Goal: Task Accomplishment & Management: Manage account settings

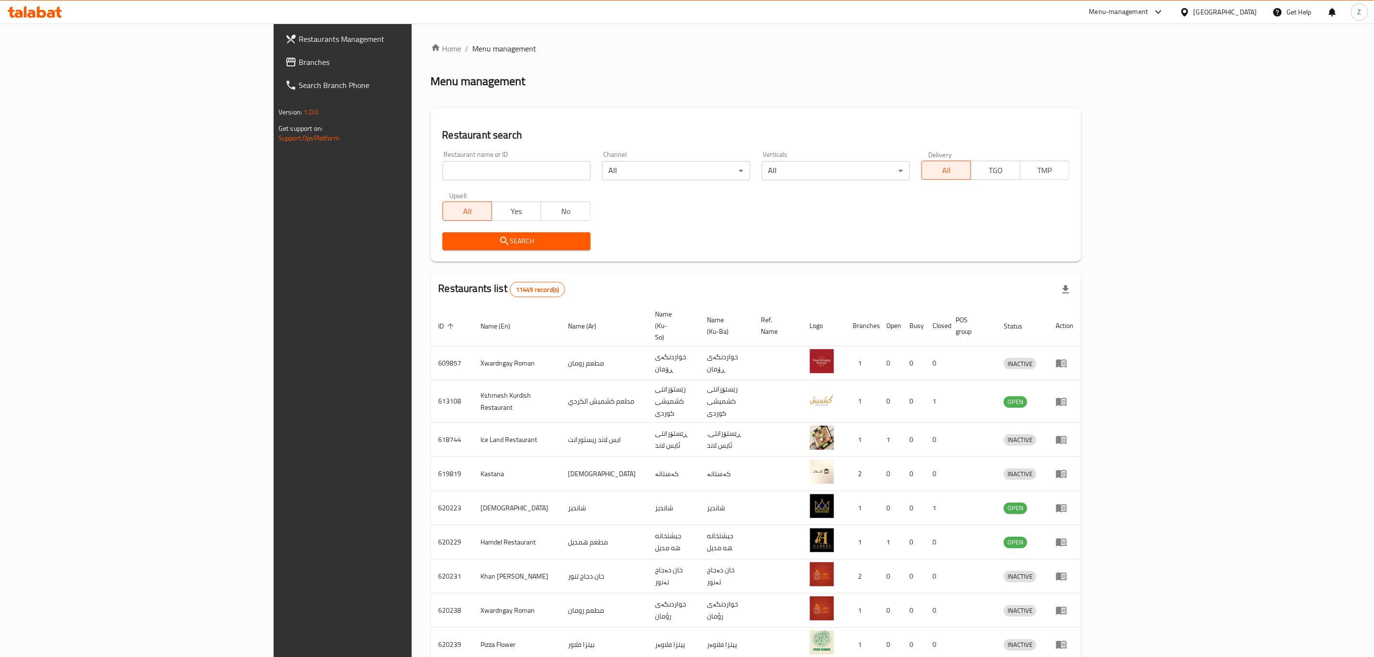
click at [437, 182] on div "Restaurant name or ID Restaurant name or ID" at bounding box center [517, 165] width 160 height 41
click at [437, 180] on div "Restaurant name or ID Restaurant name or ID" at bounding box center [517, 165] width 160 height 41
click at [443, 174] on input "search" at bounding box center [517, 170] width 148 height 19
type input "Food Chicken"
click button "Search" at bounding box center [517, 241] width 148 height 18
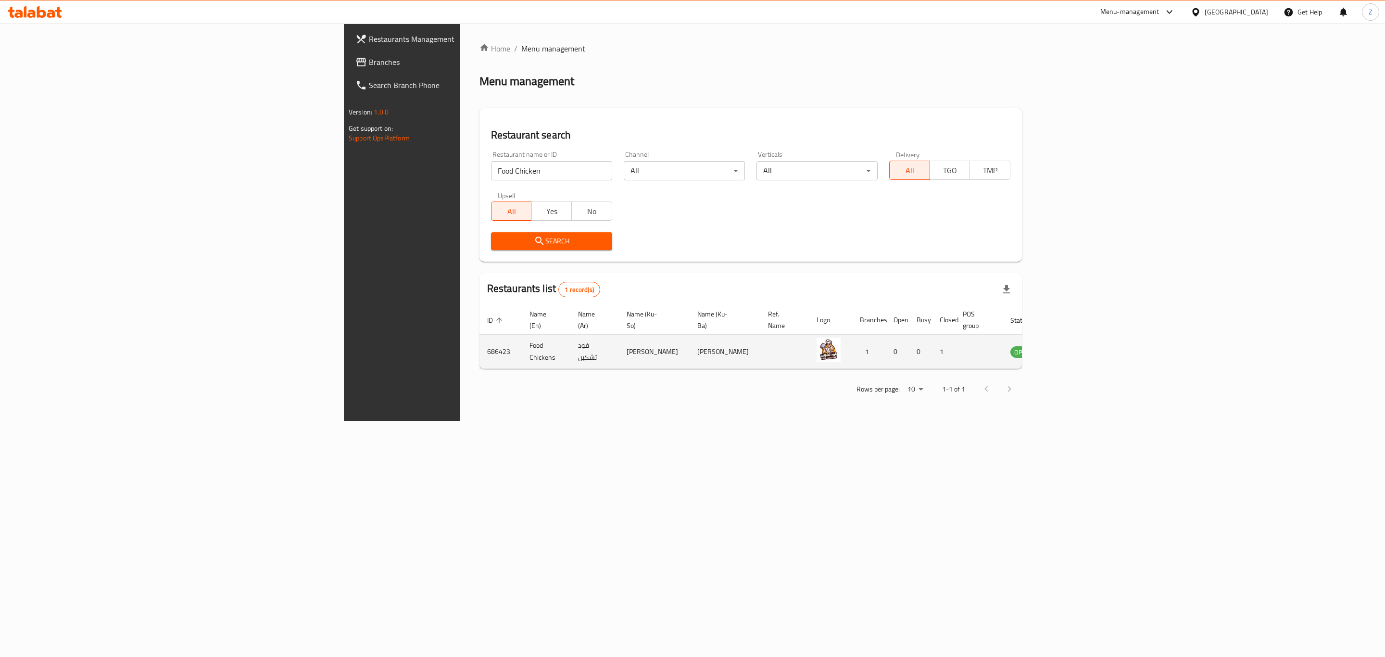
click at [1087, 351] on td "enhanced table" at bounding box center [1070, 352] width 33 height 34
click at [1072, 348] on icon "enhanced table" at bounding box center [1067, 352] width 11 height 8
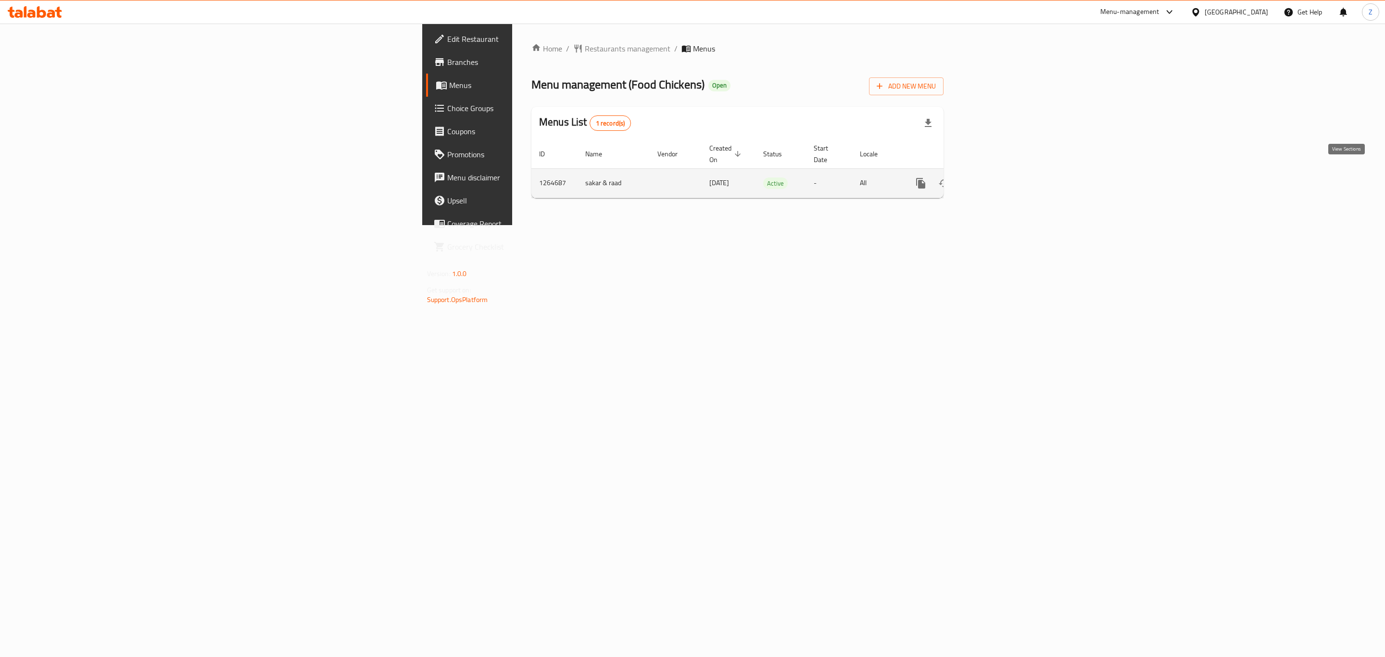
click at [996, 178] on icon "enhanced table" at bounding box center [991, 184] width 12 height 12
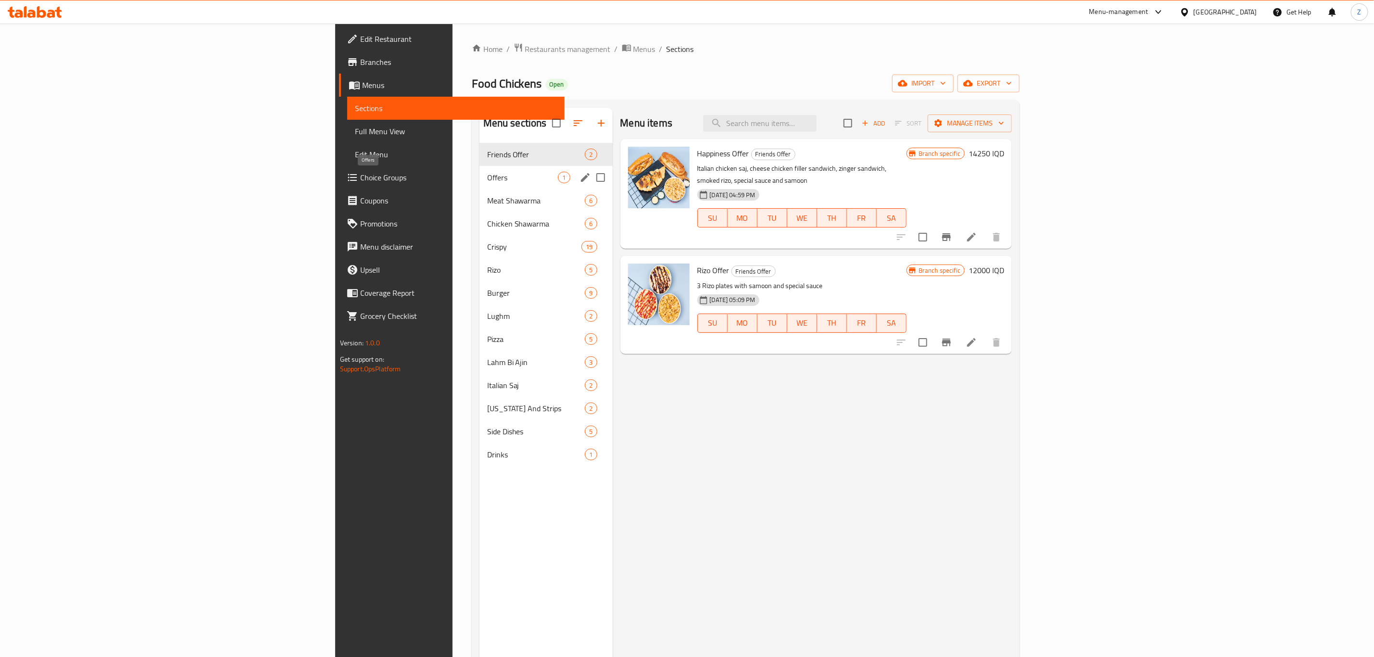
click at [487, 179] on span "Offers" at bounding box center [522, 178] width 71 height 12
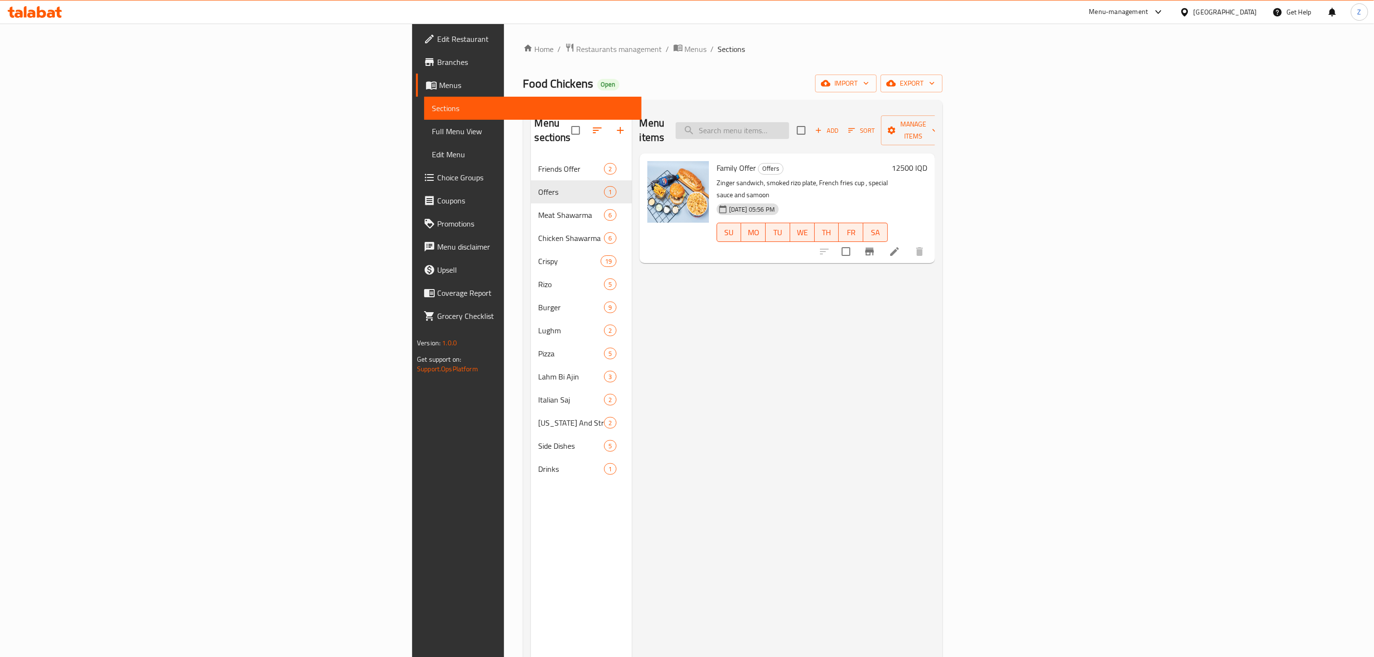
click at [789, 122] on input "search" at bounding box center [733, 130] width 114 height 17
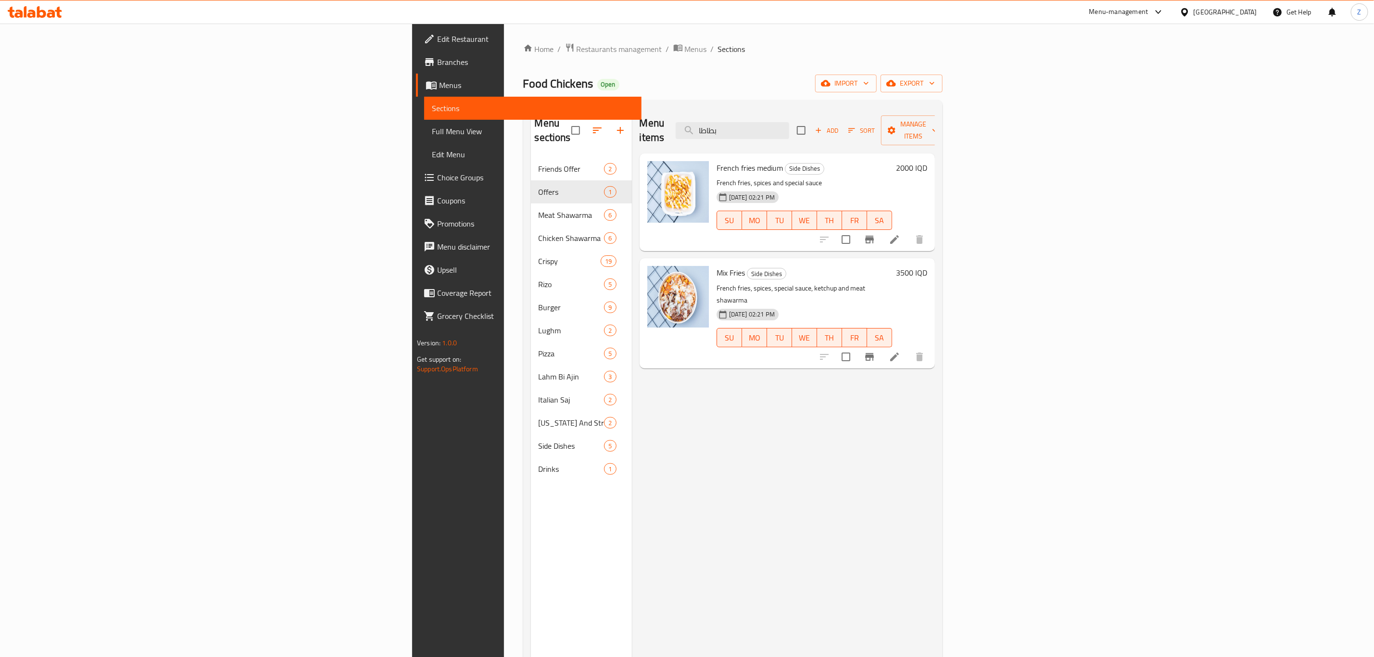
type input "بطاطا"
click at [901, 351] on icon at bounding box center [895, 357] width 12 height 12
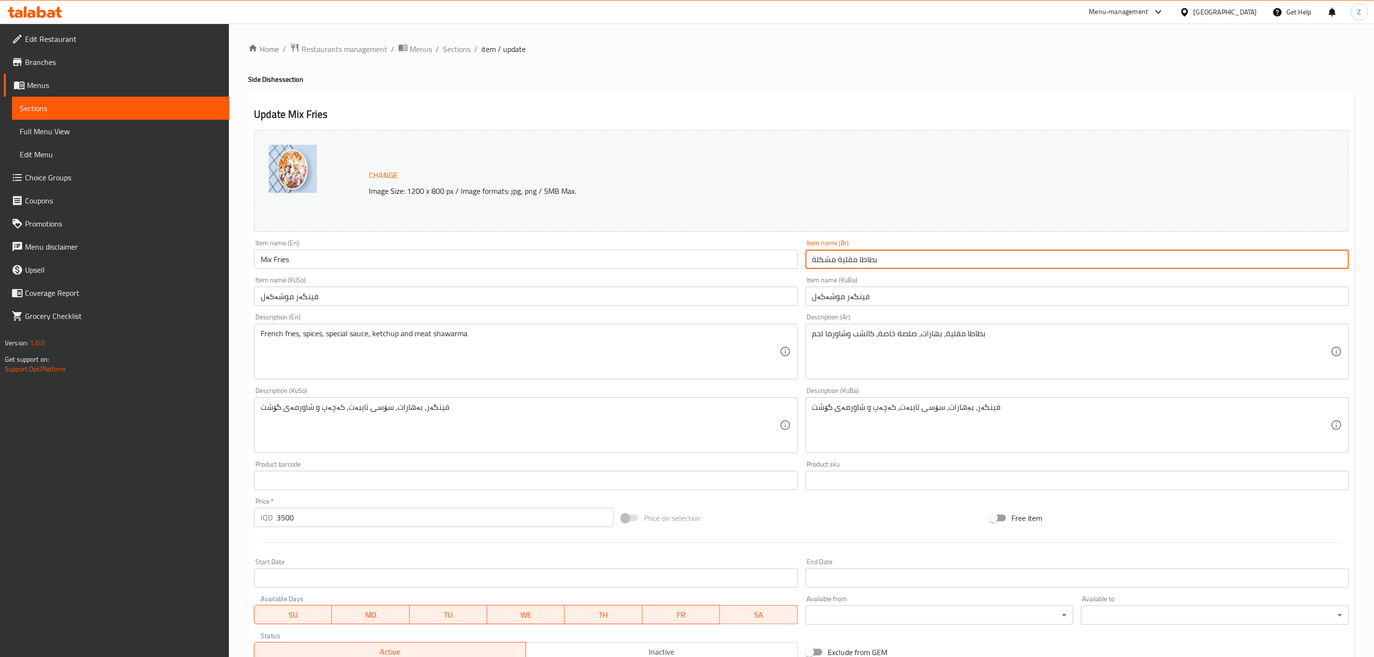
click at [870, 253] on input "بطاطا مقلية مشكلة" at bounding box center [1078, 259] width 544 height 19
type input "[PERSON_NAME]"
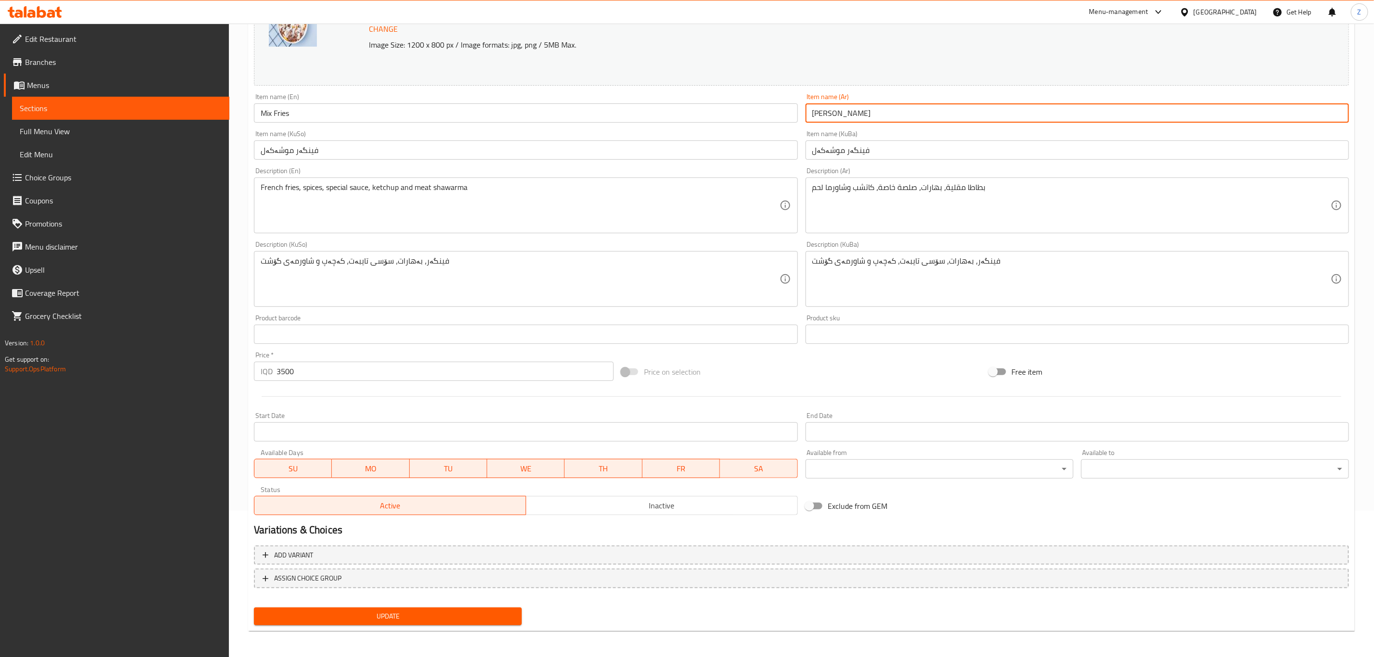
click at [298, 368] on input "3500" at bounding box center [445, 371] width 337 height 19
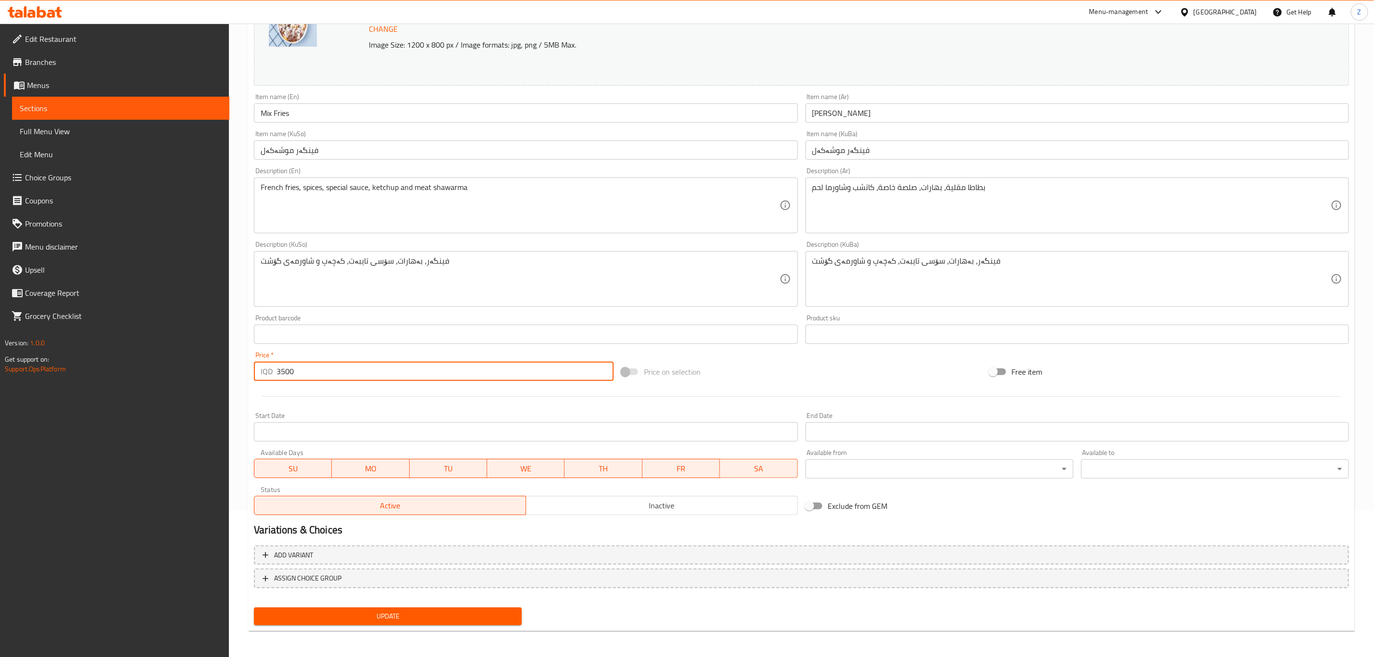
click at [298, 368] on input "3500" at bounding box center [445, 371] width 337 height 19
type input "4000"
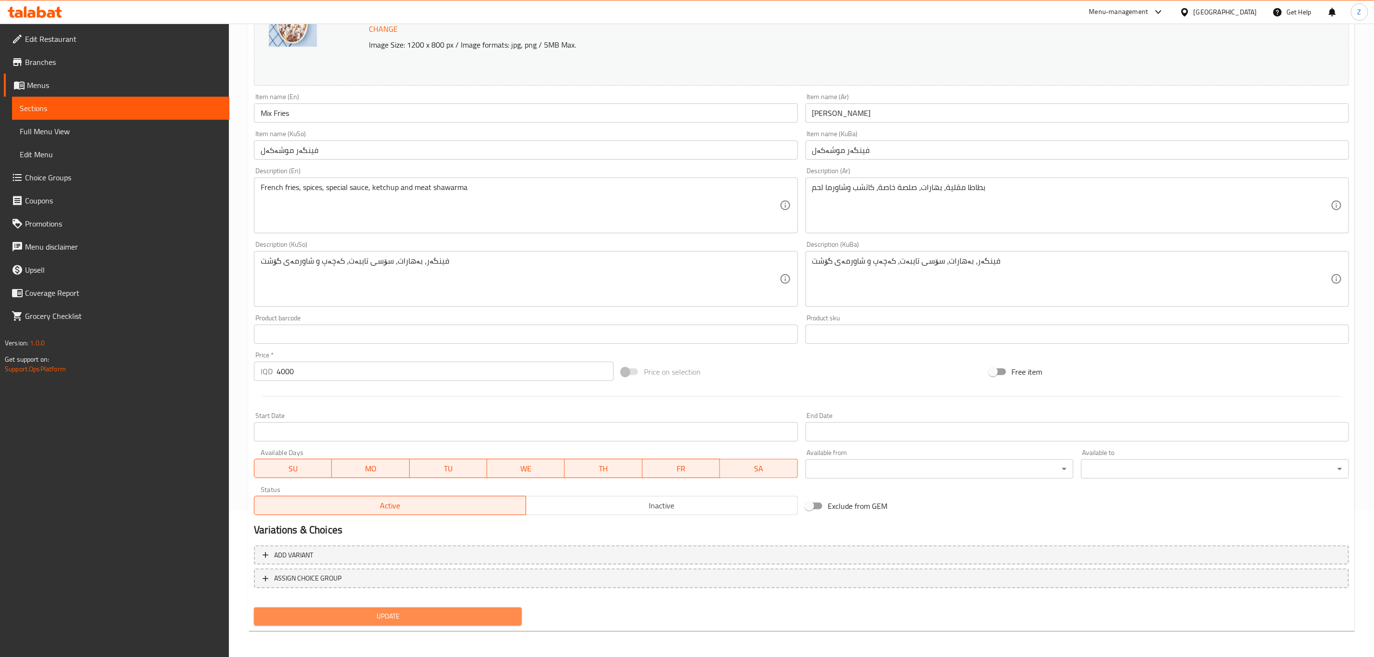
click at [356, 623] on button "Update" at bounding box center [388, 617] width 268 height 18
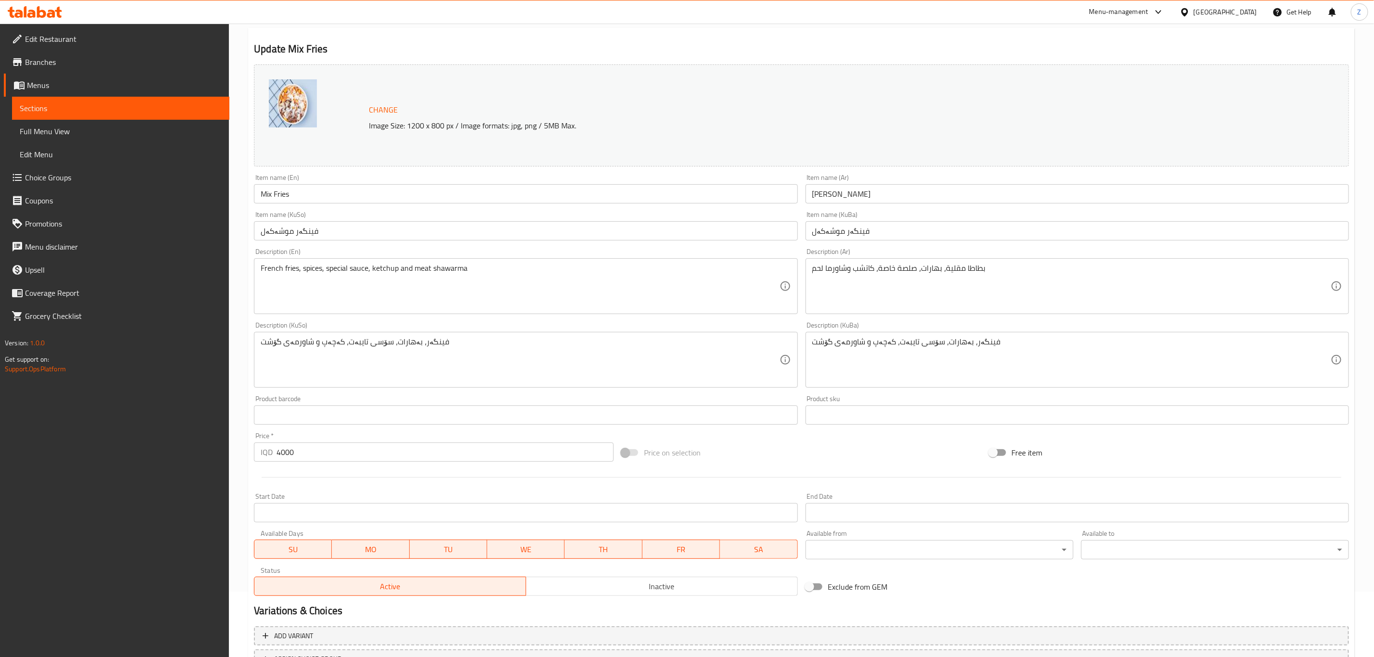
scroll to position [0, 0]
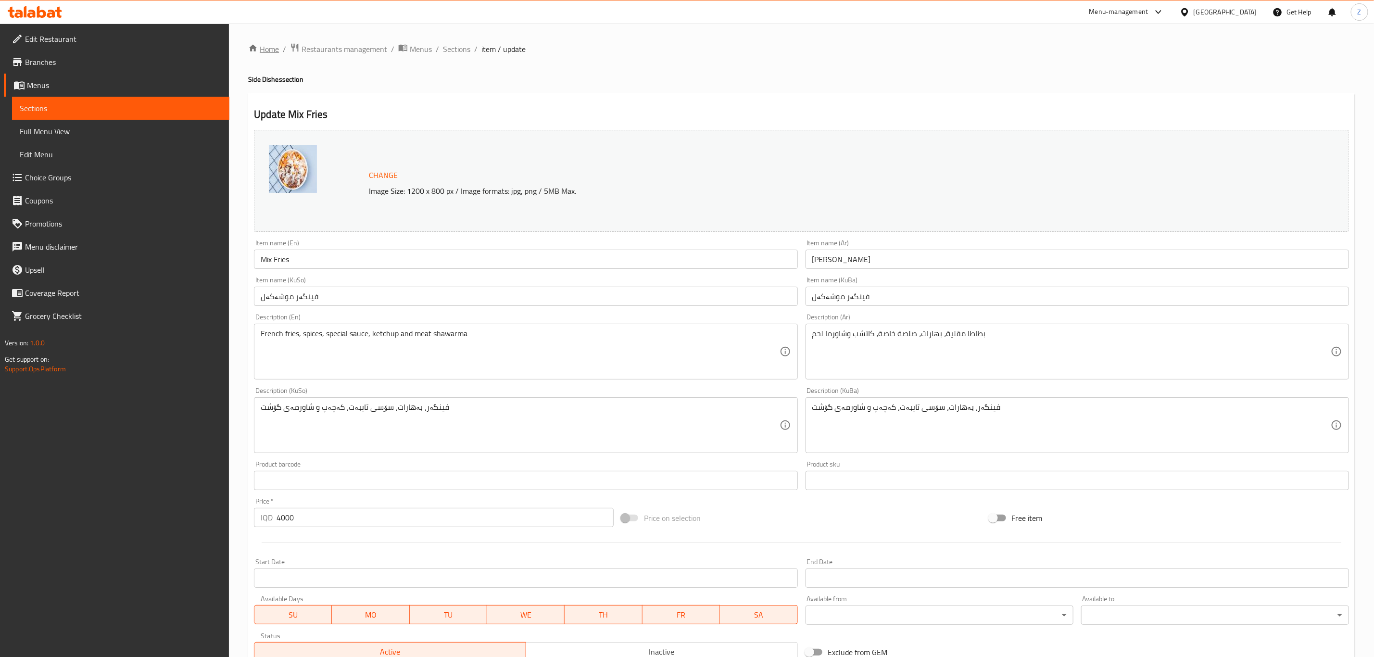
click at [255, 43] on icon "breadcrumb" at bounding box center [253, 48] width 10 height 10
